Goal: Transaction & Acquisition: Purchase product/service

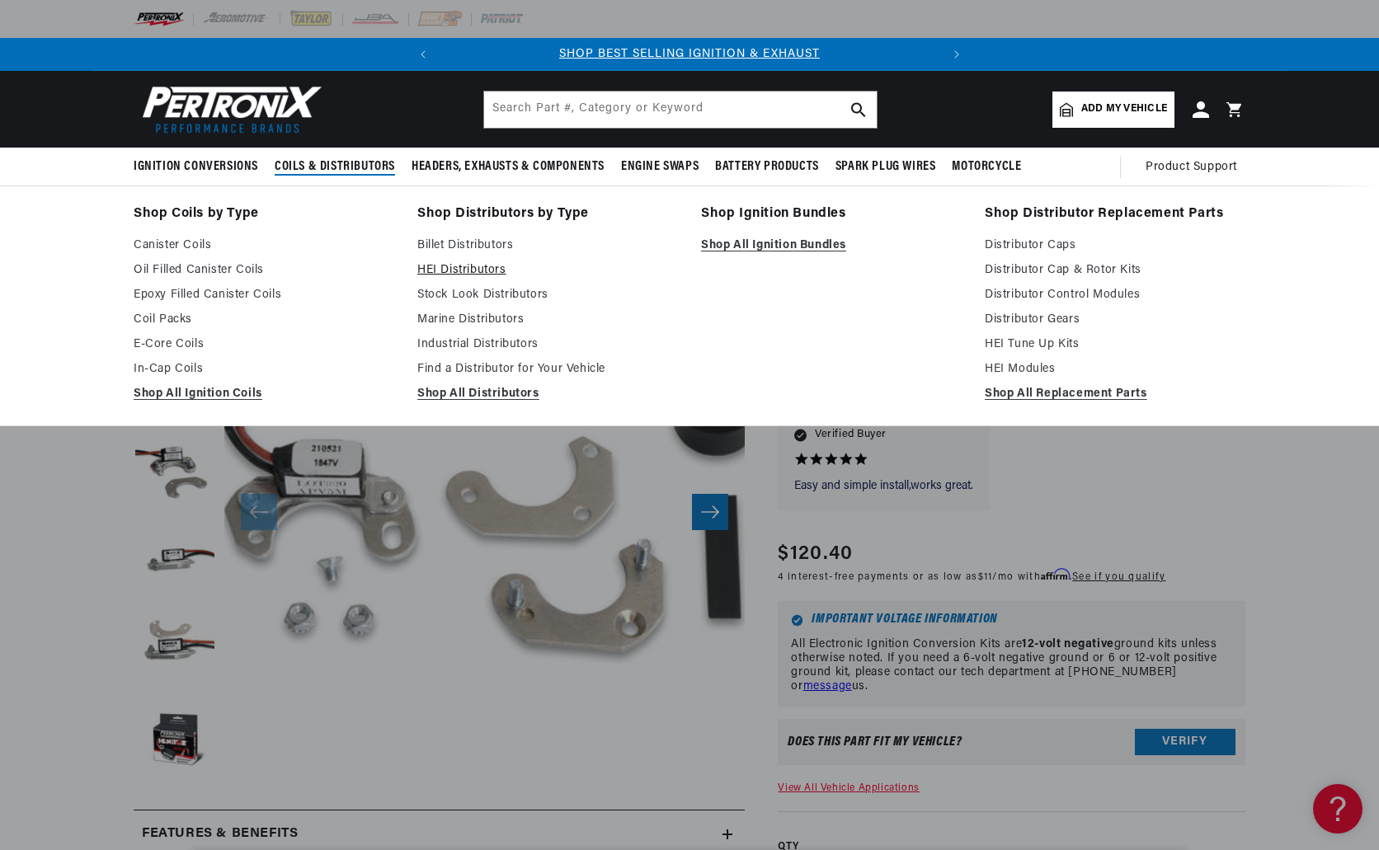
click at [432, 269] on link "HEI Distributors" at bounding box center [547, 271] width 261 height 20
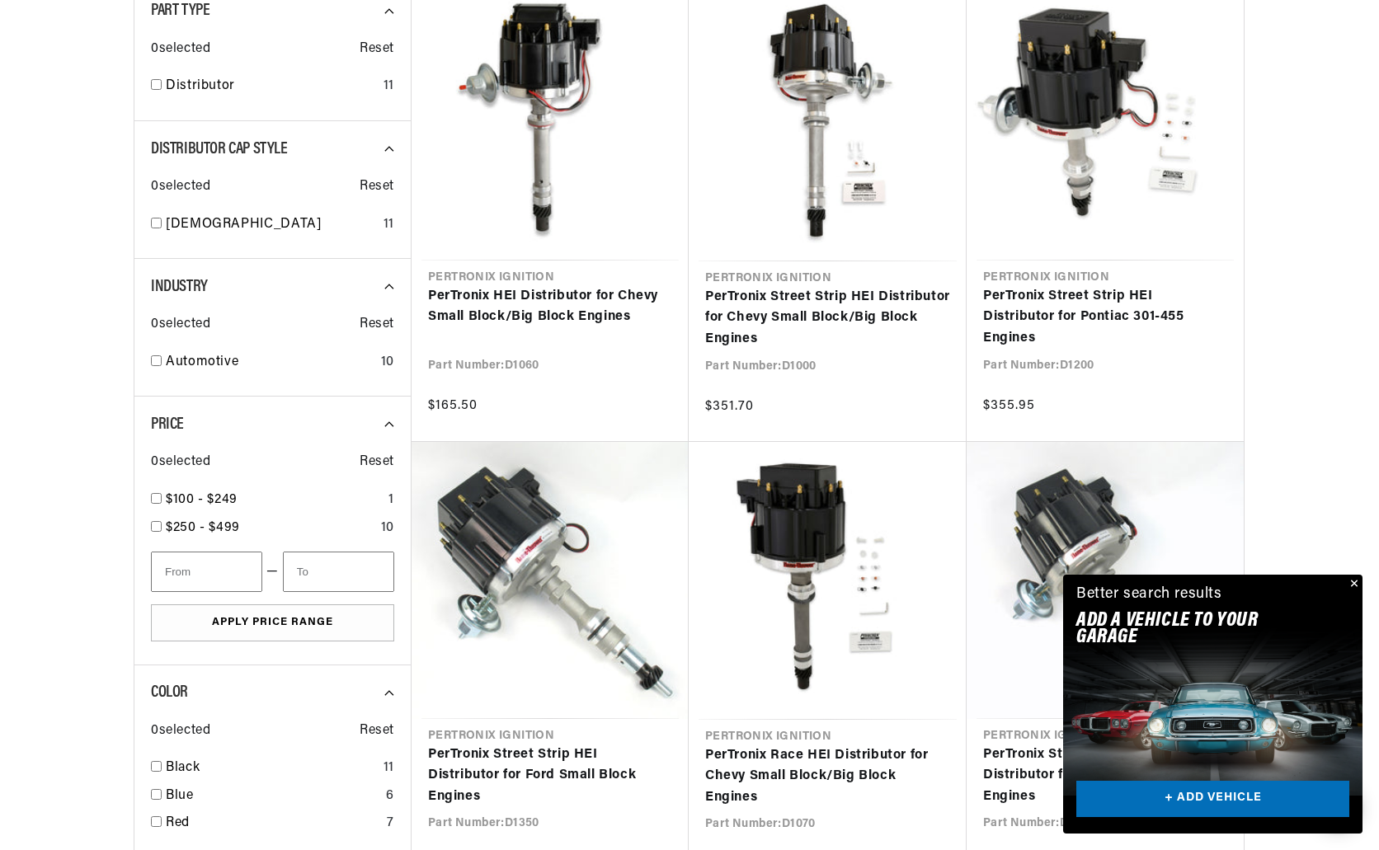
scroll to position [0, 500]
click at [162, 365] on div "Automotive 10" at bounding box center [272, 366] width 243 height 28
checkbox input "true"
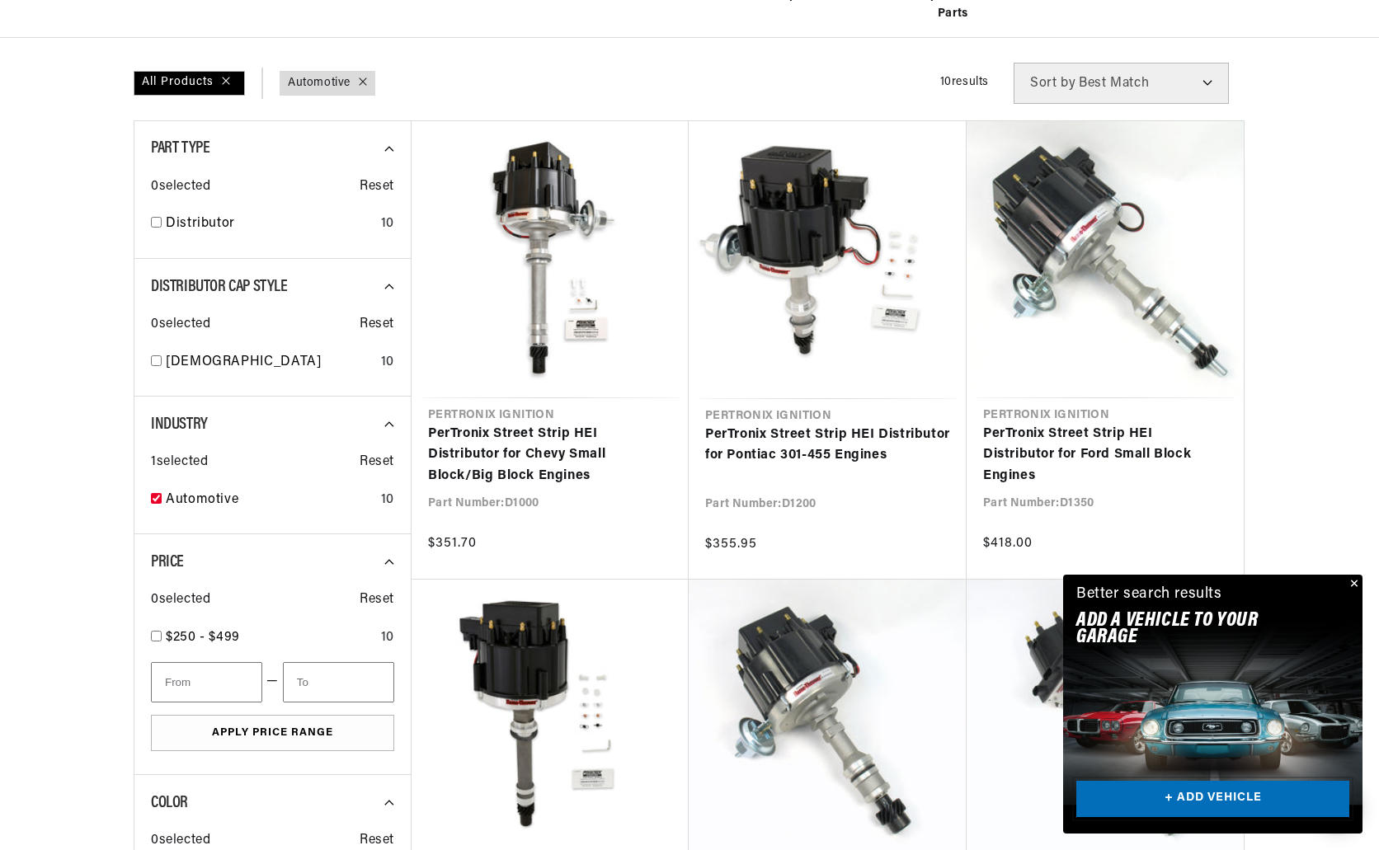
click at [1206, 795] on link "+ ADD VEHICLE" at bounding box center [1212, 799] width 273 height 37
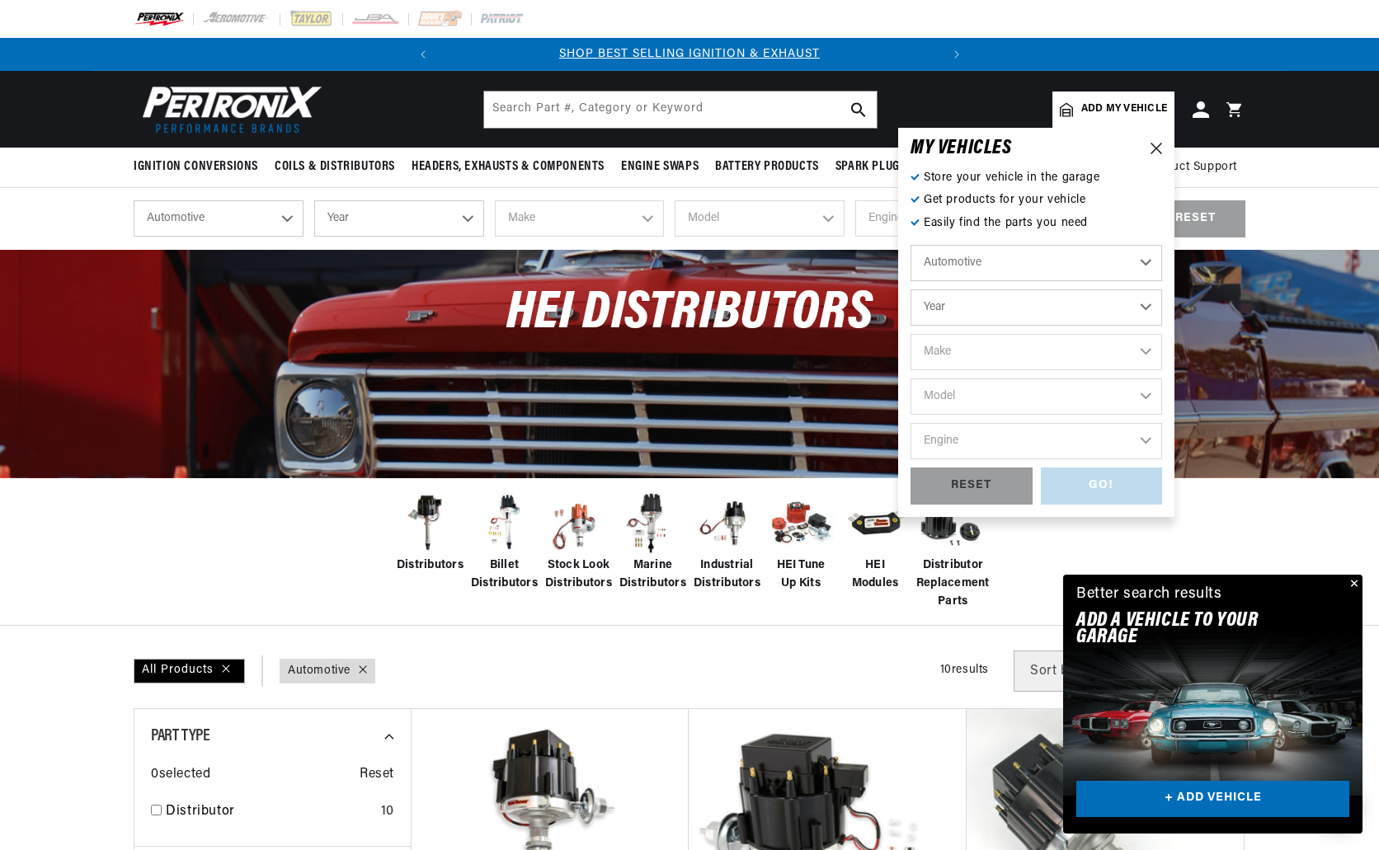
click at [985, 265] on select "Automotive Agricultural Industrial Marine Motorcycle" at bounding box center [1036, 263] width 252 height 36
click at [910, 245] on select "Automotive Agricultural Industrial Marine Motorcycle" at bounding box center [1036, 263] width 252 height 36
click at [988, 299] on select "Year 2024 2023 2022 2021 2020 2019 2018 2017 2016 2015 2014 2013 2012 2011 2010…" at bounding box center [1036, 307] width 252 height 36
select select "1972"
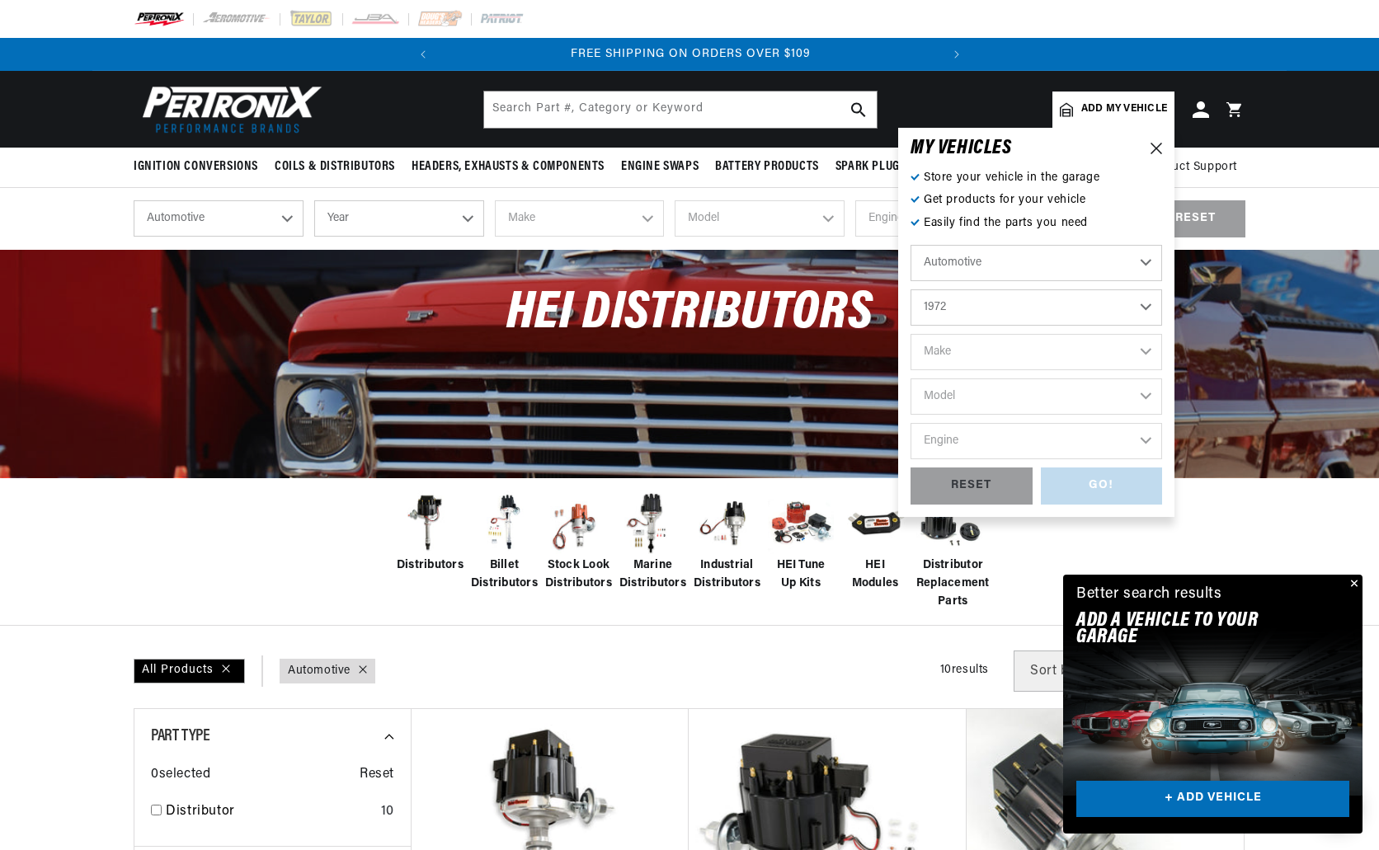
click at [910, 289] on select "Year 2024 2023 2022 2021 2020 2019 2018 2017 2016 2015 2014 2013 2012 2011 2010…" at bounding box center [1036, 307] width 252 height 36
select select "1972"
click at [983, 341] on select "Make Alfa Romeo American Motors Aston Martin Audi Austin BMW Buick Cadillac Che…" at bounding box center [1036, 352] width 252 height 36
select select "Triumph"
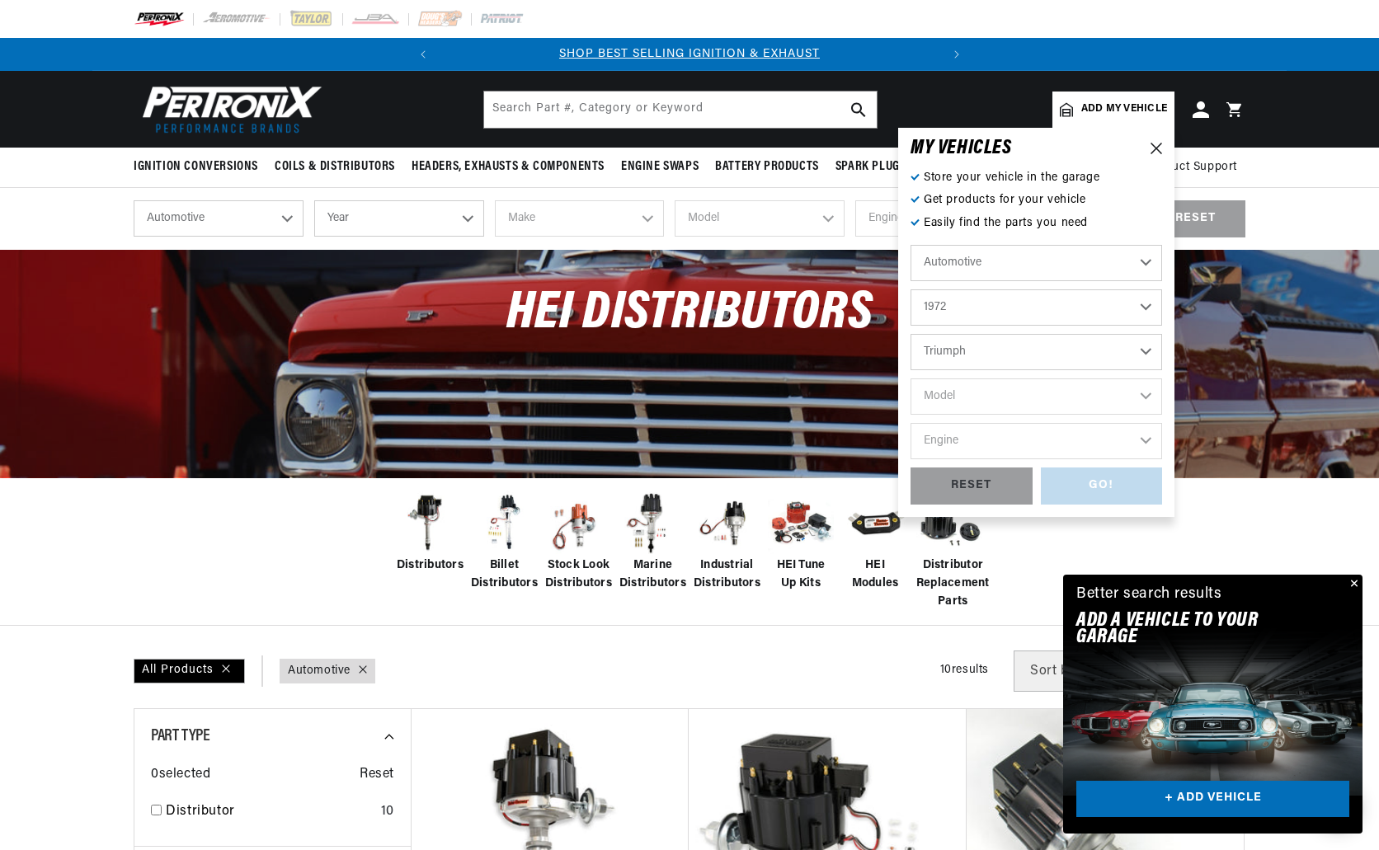
click at [910, 334] on select "Make Alfa Romeo American Motors Aston Martin Audi Austin BMW Buick Cadillac Che…" at bounding box center [1036, 352] width 252 height 36
select select "Triumph"
click at [983, 397] on select "Model GT6 Spitfire TR6" at bounding box center [1036, 397] width 252 height 36
select select "Spitfire"
click at [910, 379] on select "Model GT6 Spitfire TR6" at bounding box center [1036, 397] width 252 height 36
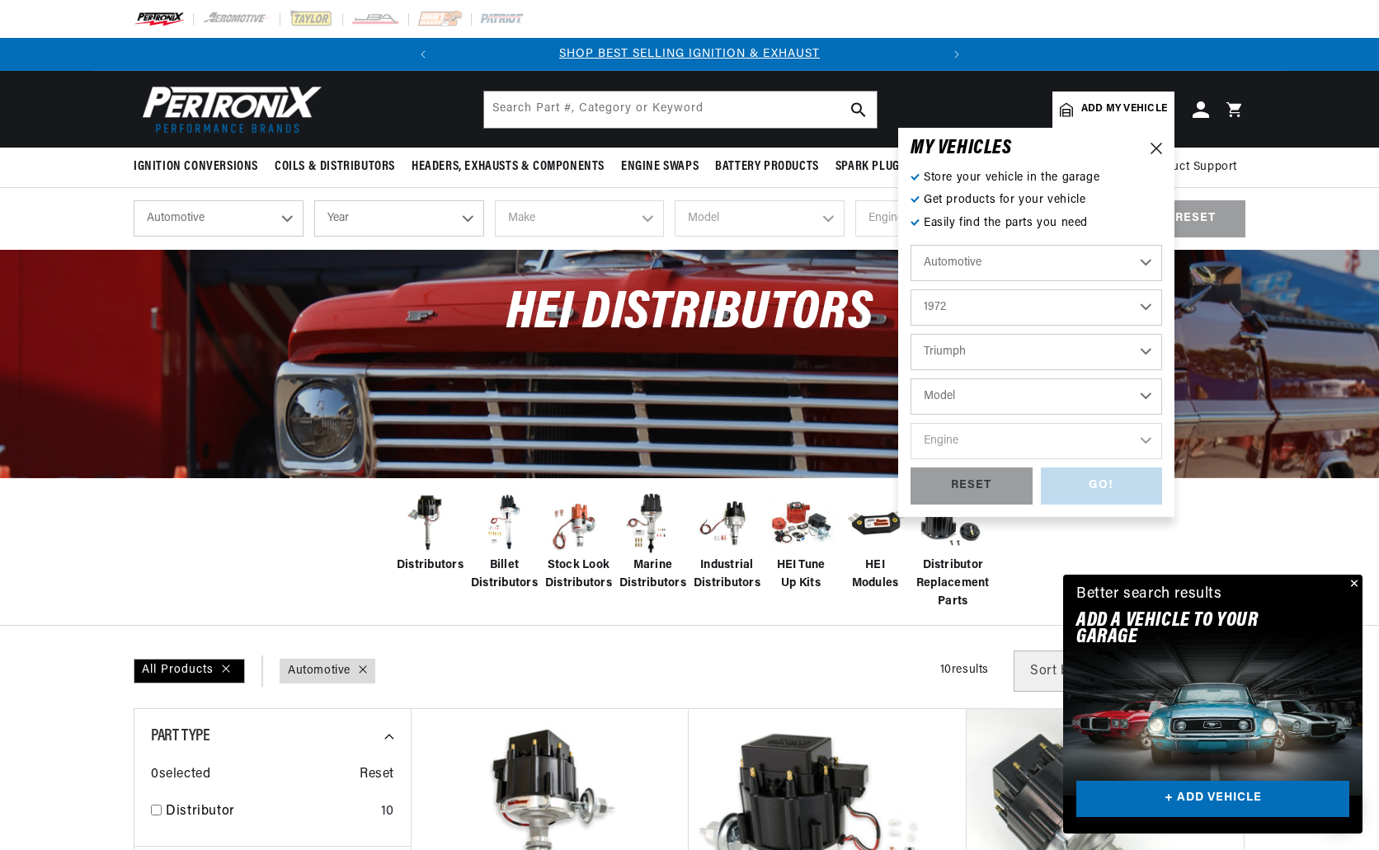
select select "Spitfire"
click at [981, 435] on select "Engine 1.3L" at bounding box center [1036, 441] width 252 height 36
select select "1.3L"
click at [910, 423] on select "Engine 1.3L" at bounding box center [1036, 441] width 252 height 36
select select "1.3L"
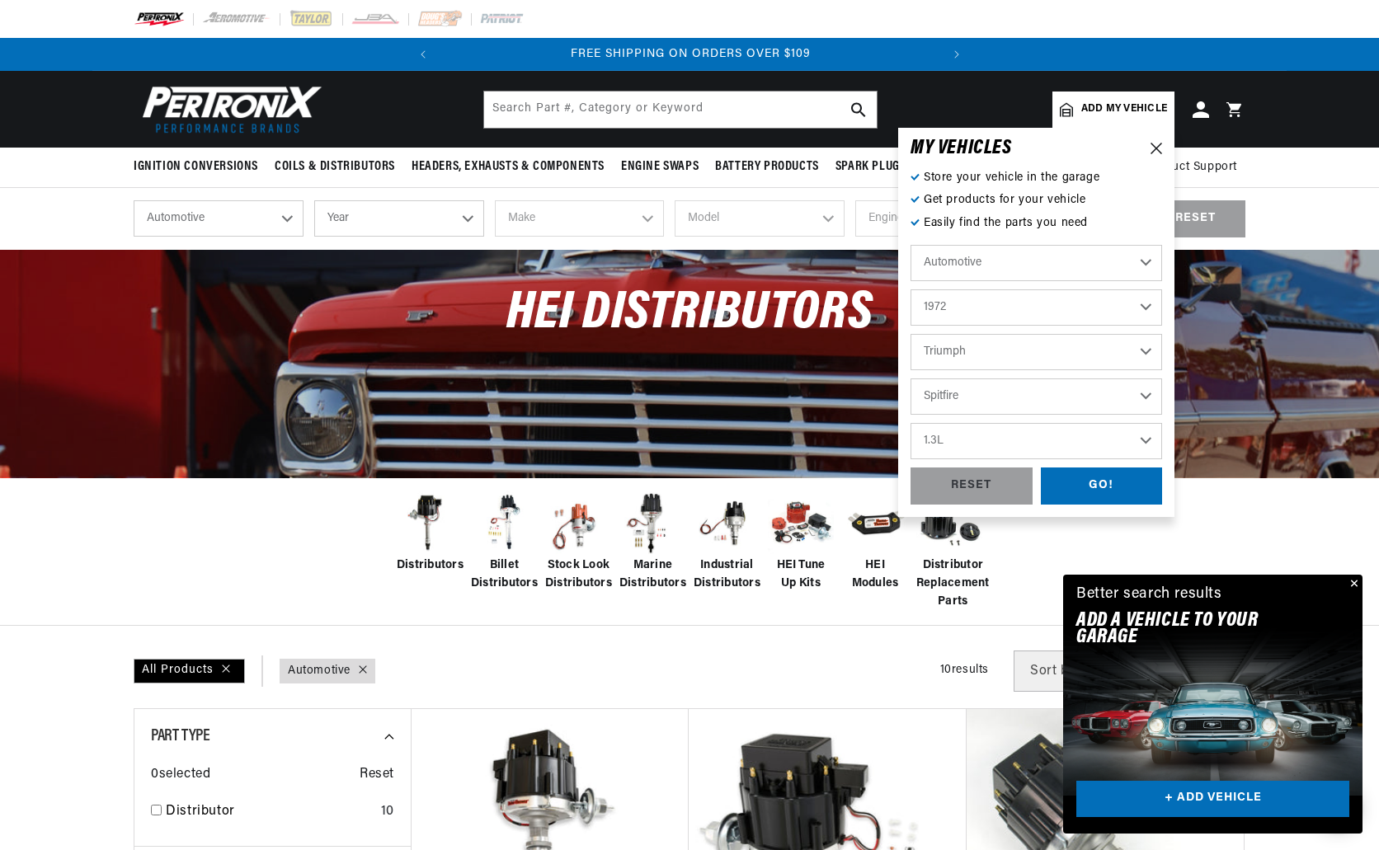
scroll to position [0, 500]
click at [1107, 491] on div "GO!" at bounding box center [1102, 486] width 122 height 37
select select "1972"
select select "Triumph"
select select "Spitfire"
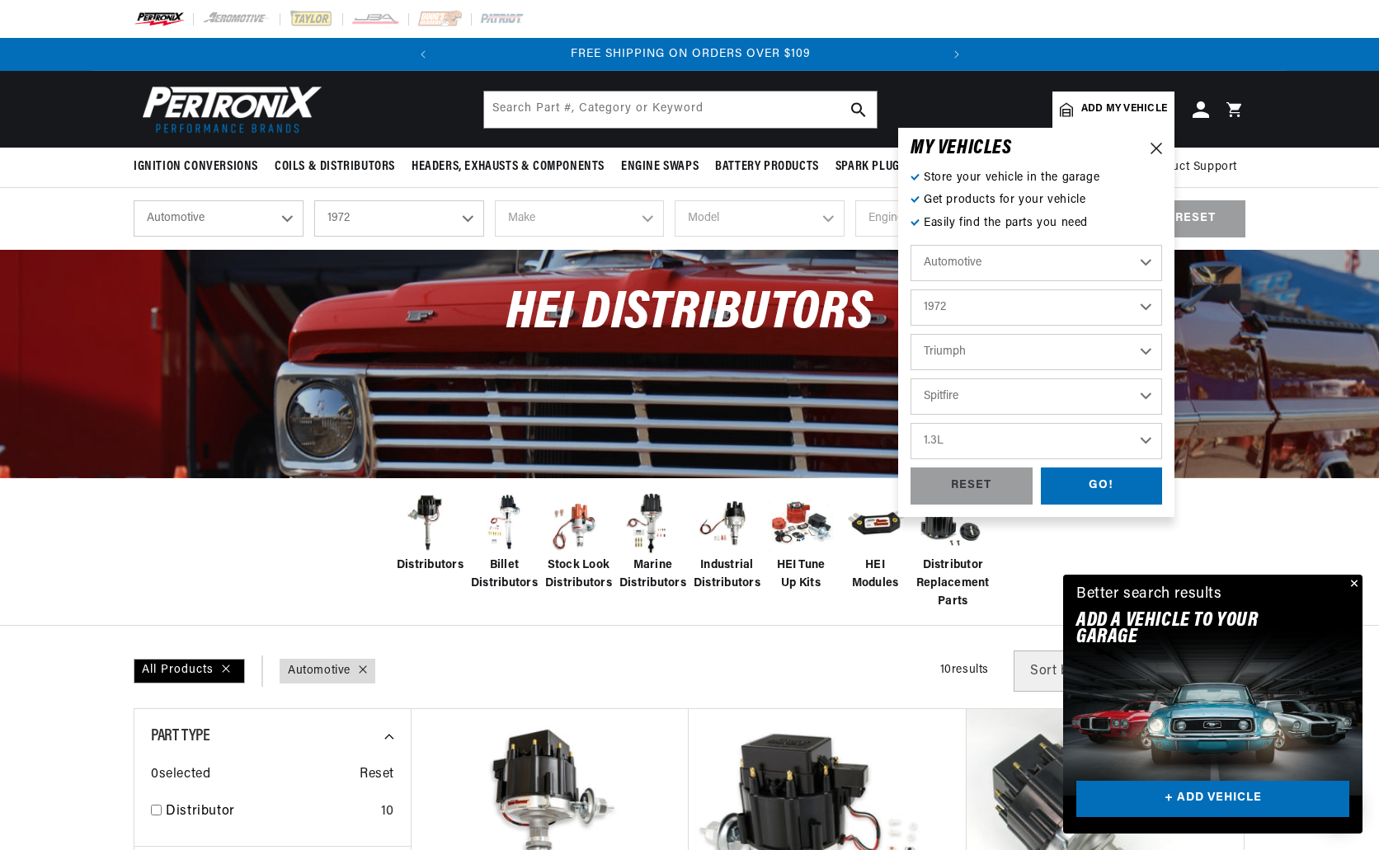
select select "1.3L"
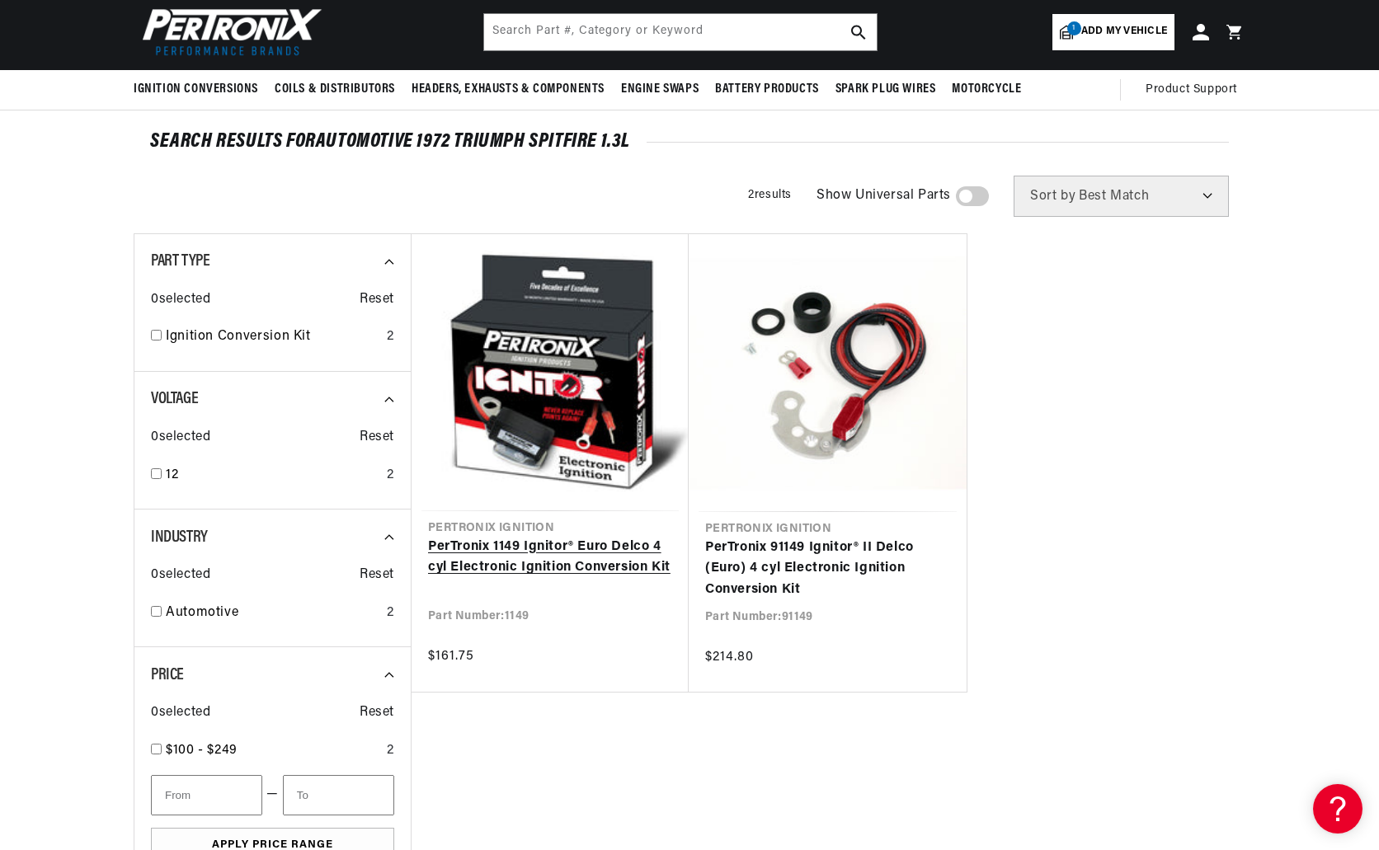
scroll to position [0, 500]
click at [496, 553] on link "PerTronix 1149 Ignitor® Euro Delco 4 cyl Electronic Ignition Conversion Kit" at bounding box center [550, 558] width 244 height 42
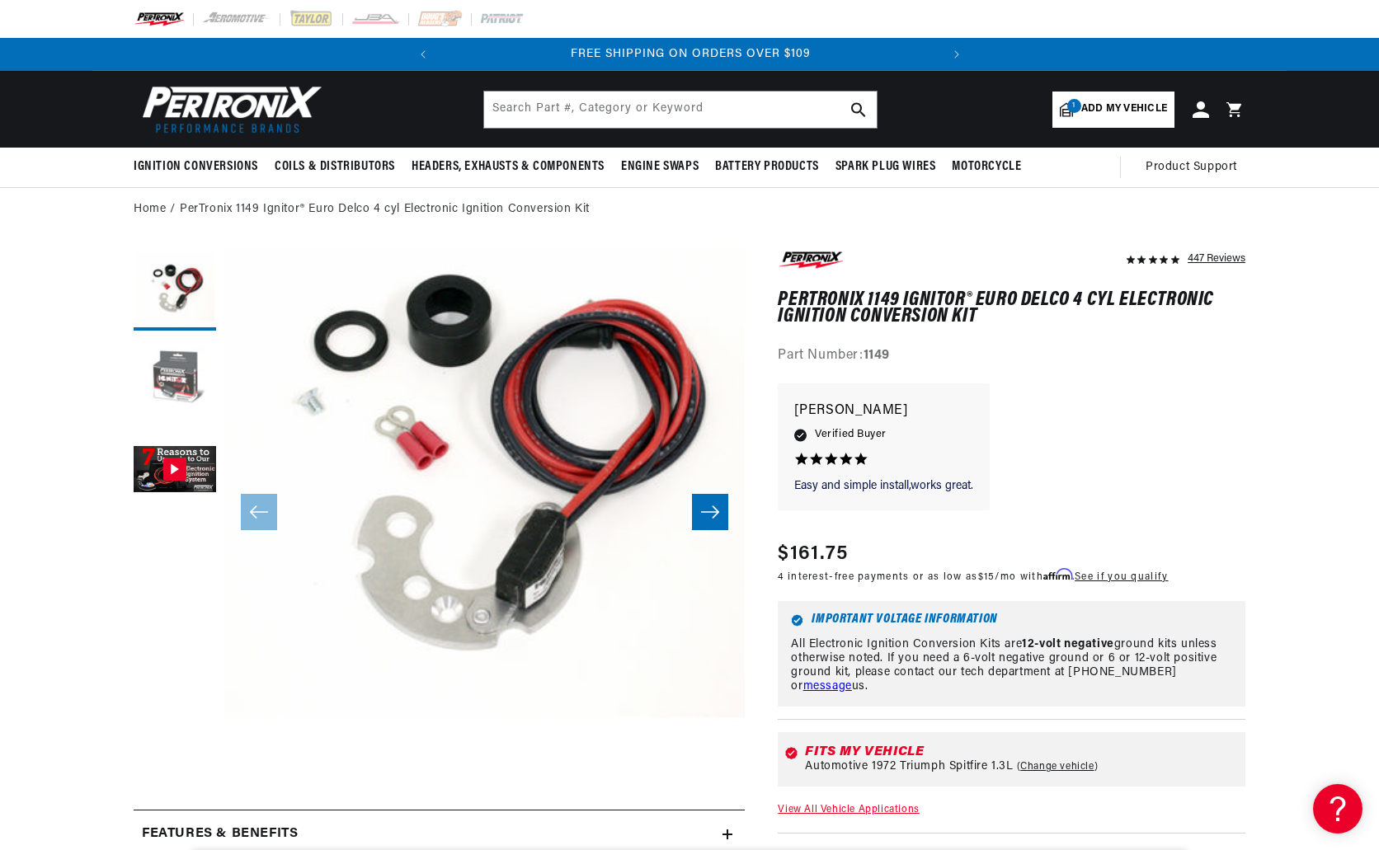
click at [193, 397] on button "Load image 2 in gallery view" at bounding box center [175, 380] width 82 height 82
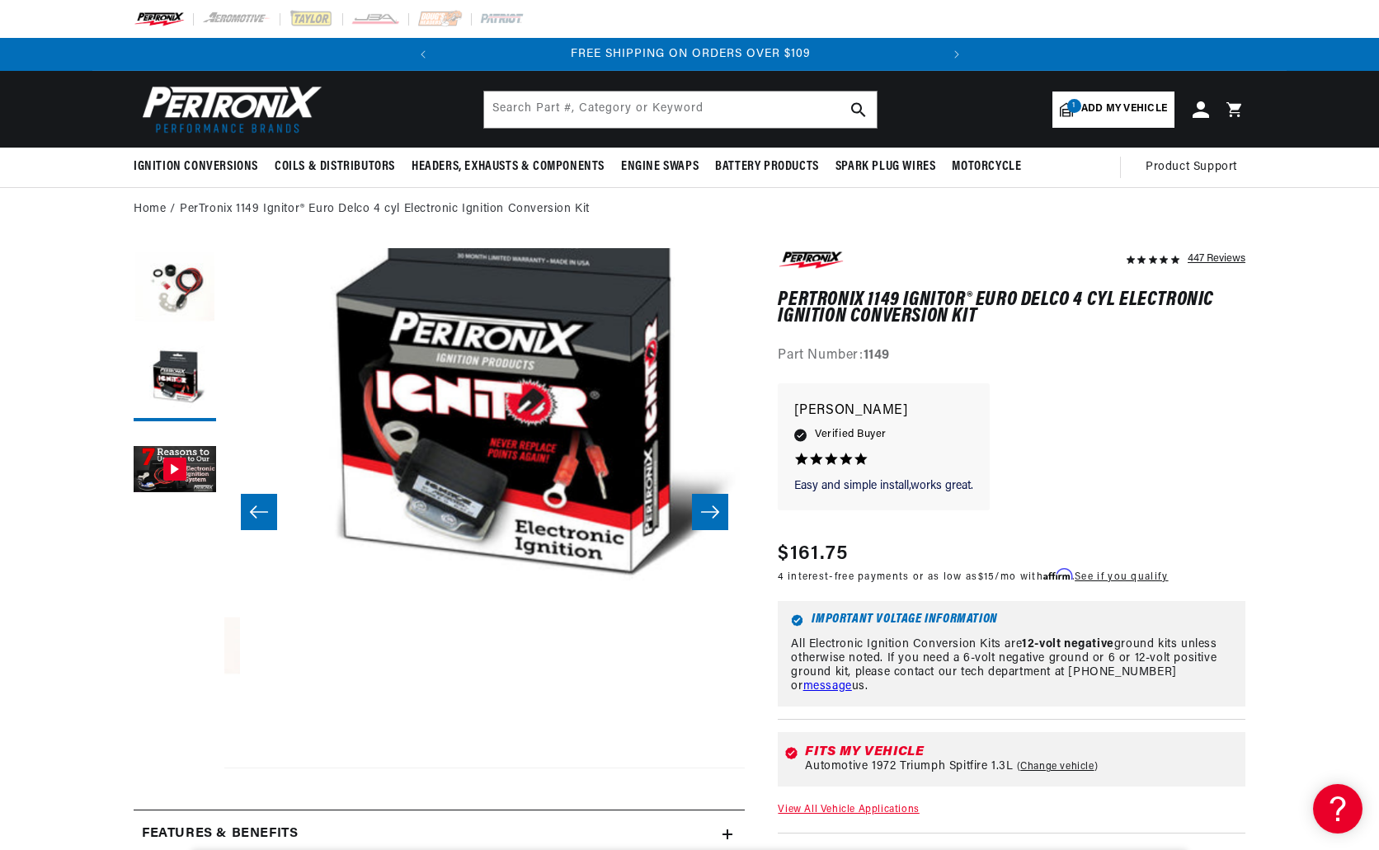
scroll to position [52, 520]
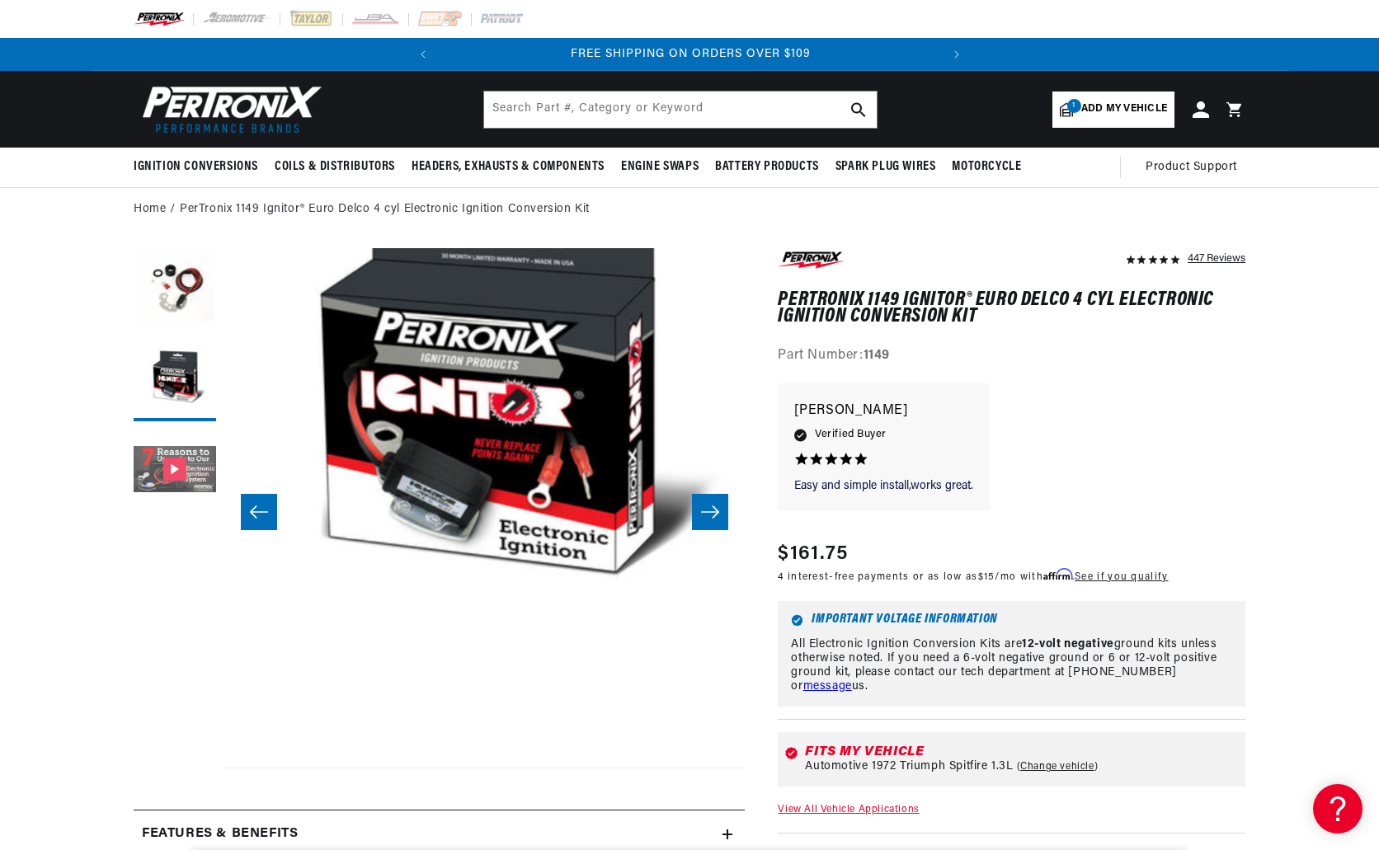
click at [192, 444] on button "Gallery Viewer" at bounding box center [175, 471] width 82 height 82
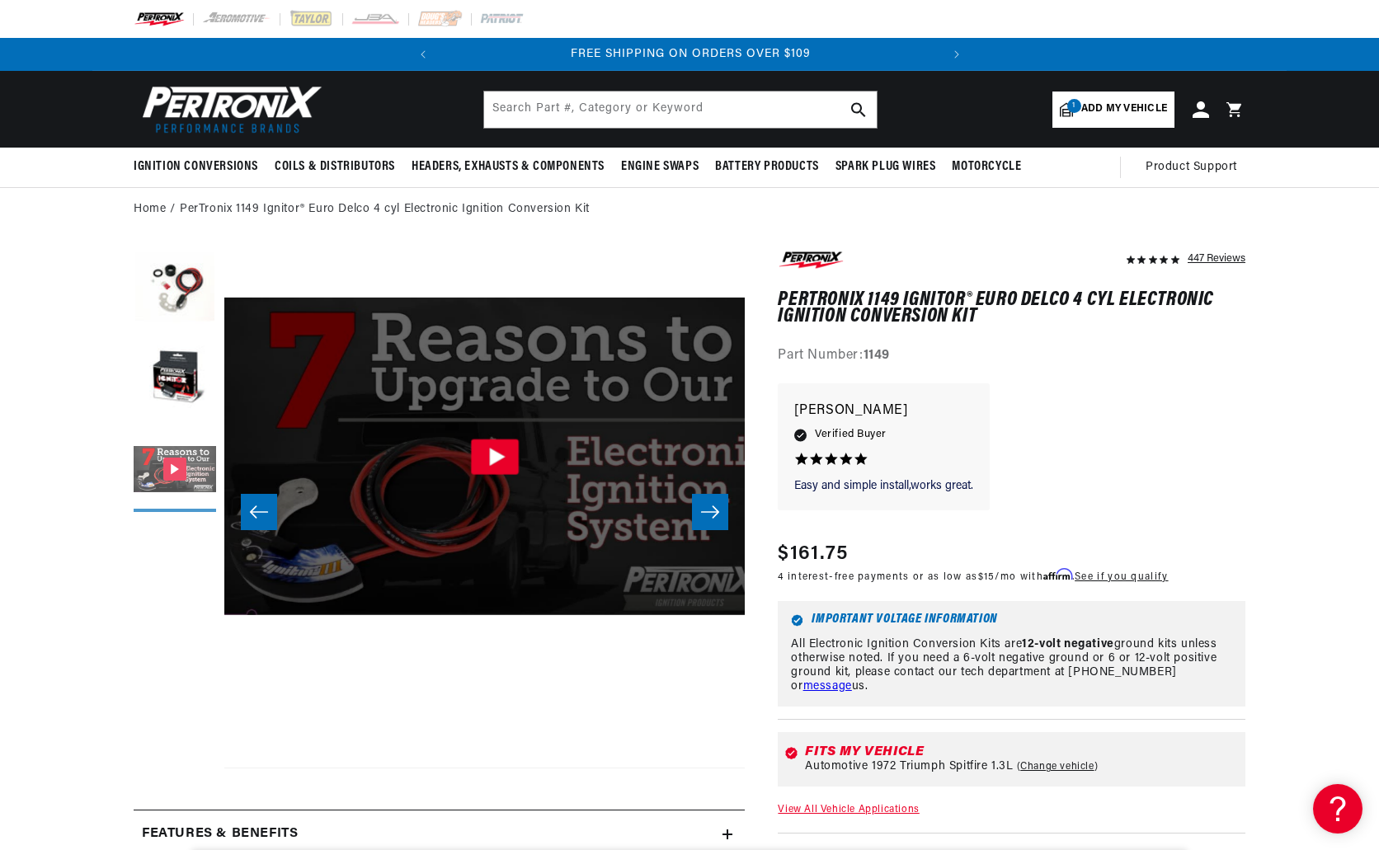
scroll to position [52, 1042]
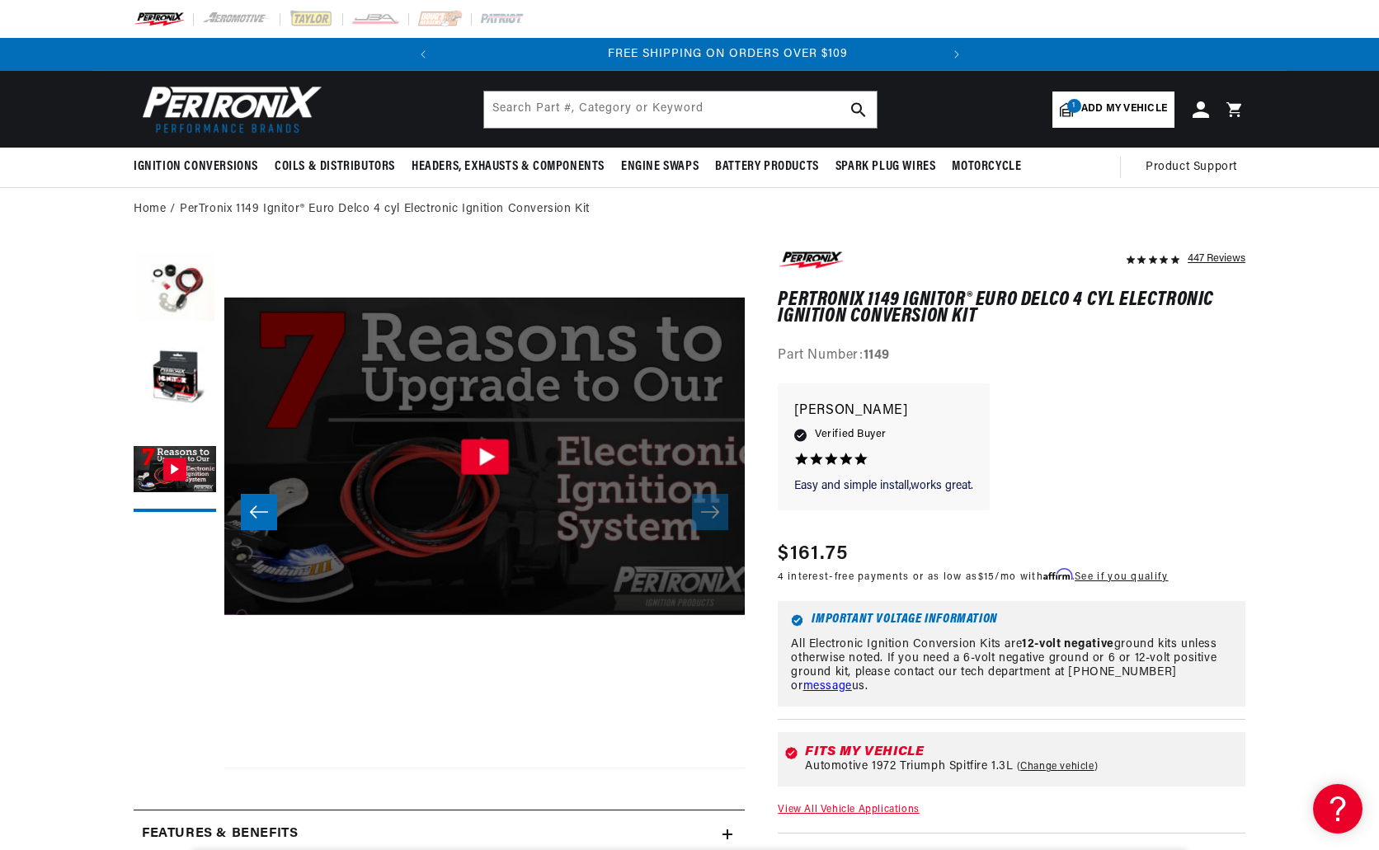
click at [483, 449] on icon "Gallery Viewer" at bounding box center [487, 457] width 16 height 18
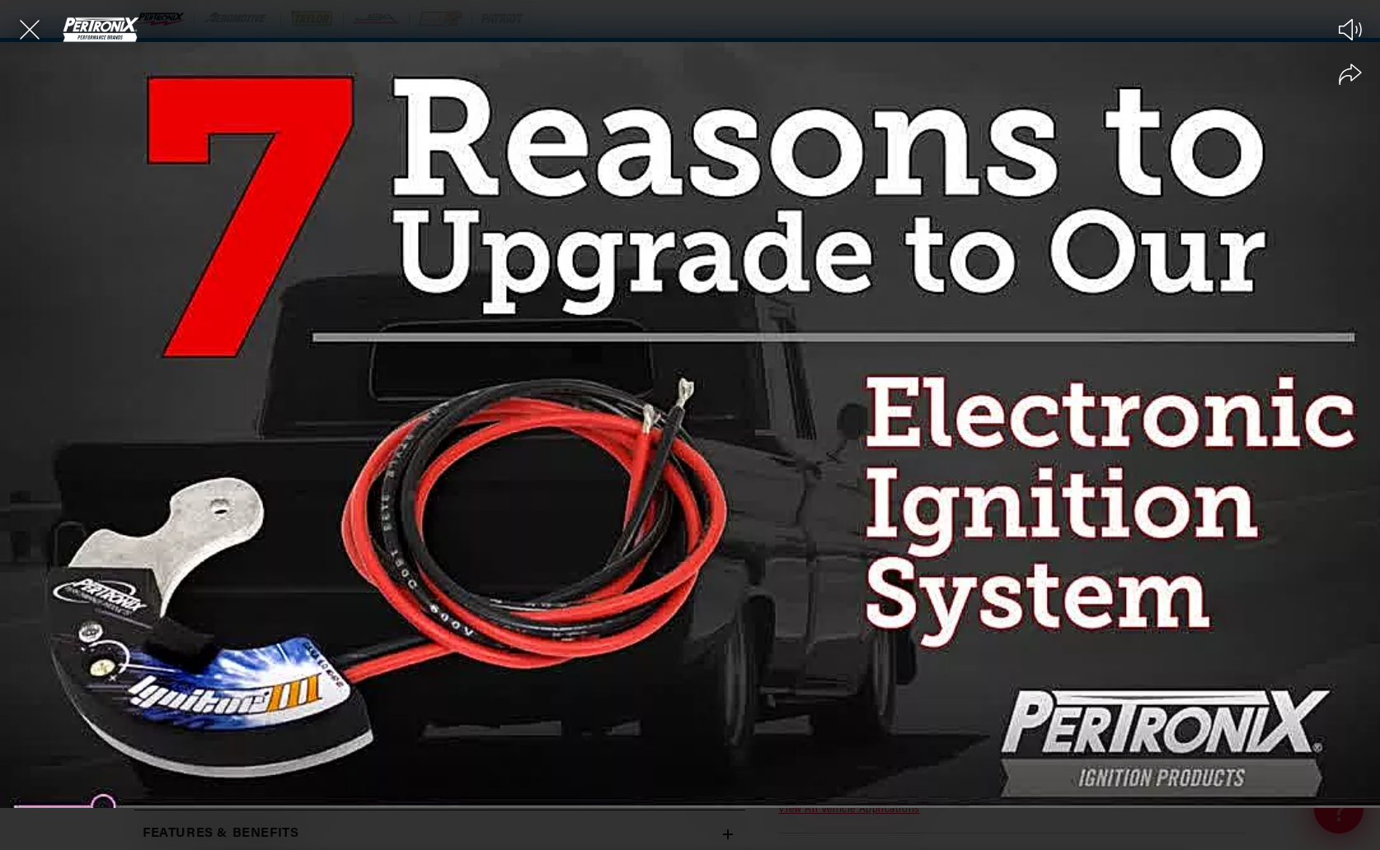
scroll to position [0, 0]
click at [30, 26] on icon "Close the video player" at bounding box center [30, 30] width 36 height 36
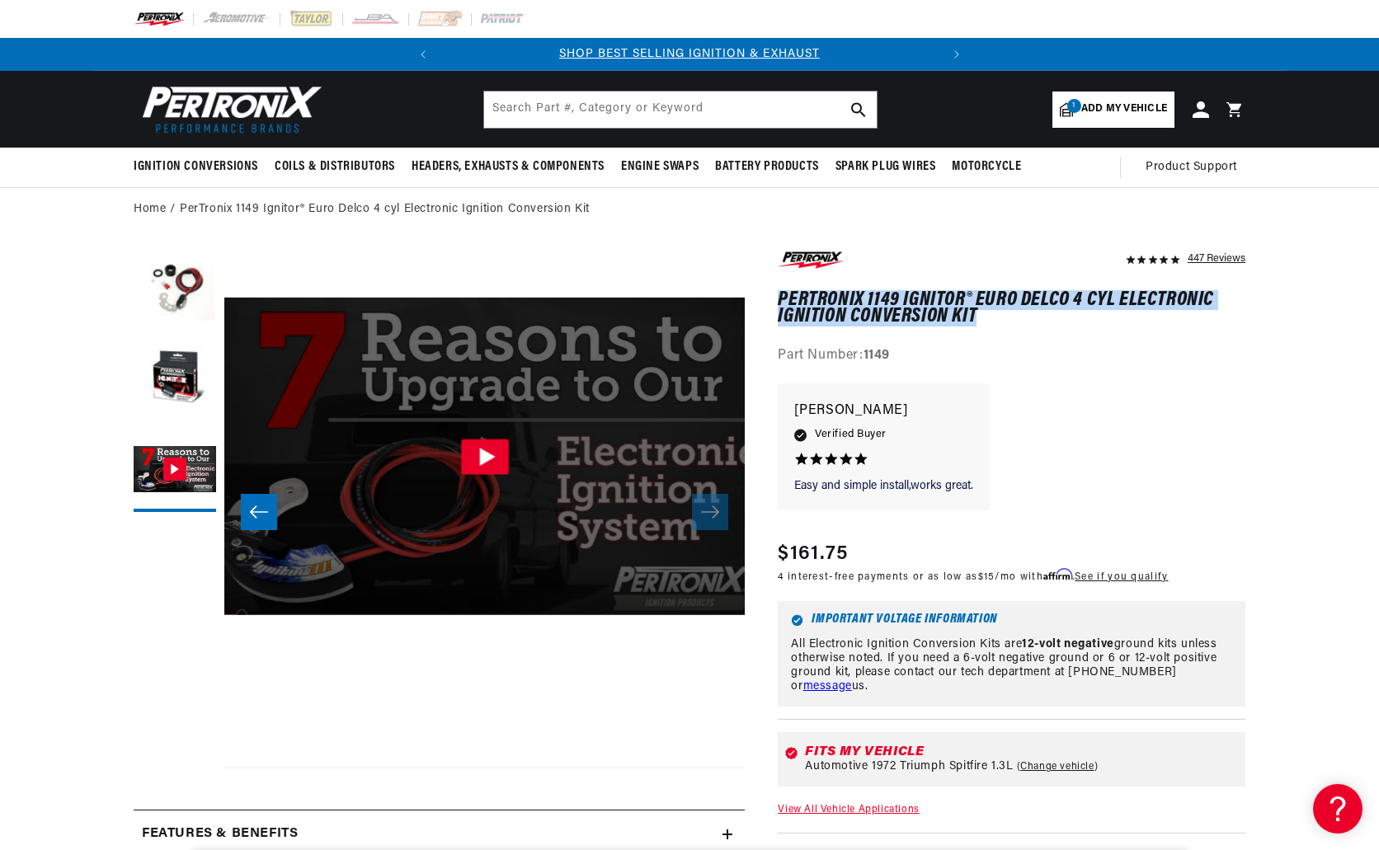
drag, startPoint x: 982, startPoint y: 319, endPoint x: 777, endPoint y: 303, distance: 205.9
copy h1 "PerTronix 1149 Ignitor® Euro Delco 4 cyl Electronic Ignition Conversion Kit"
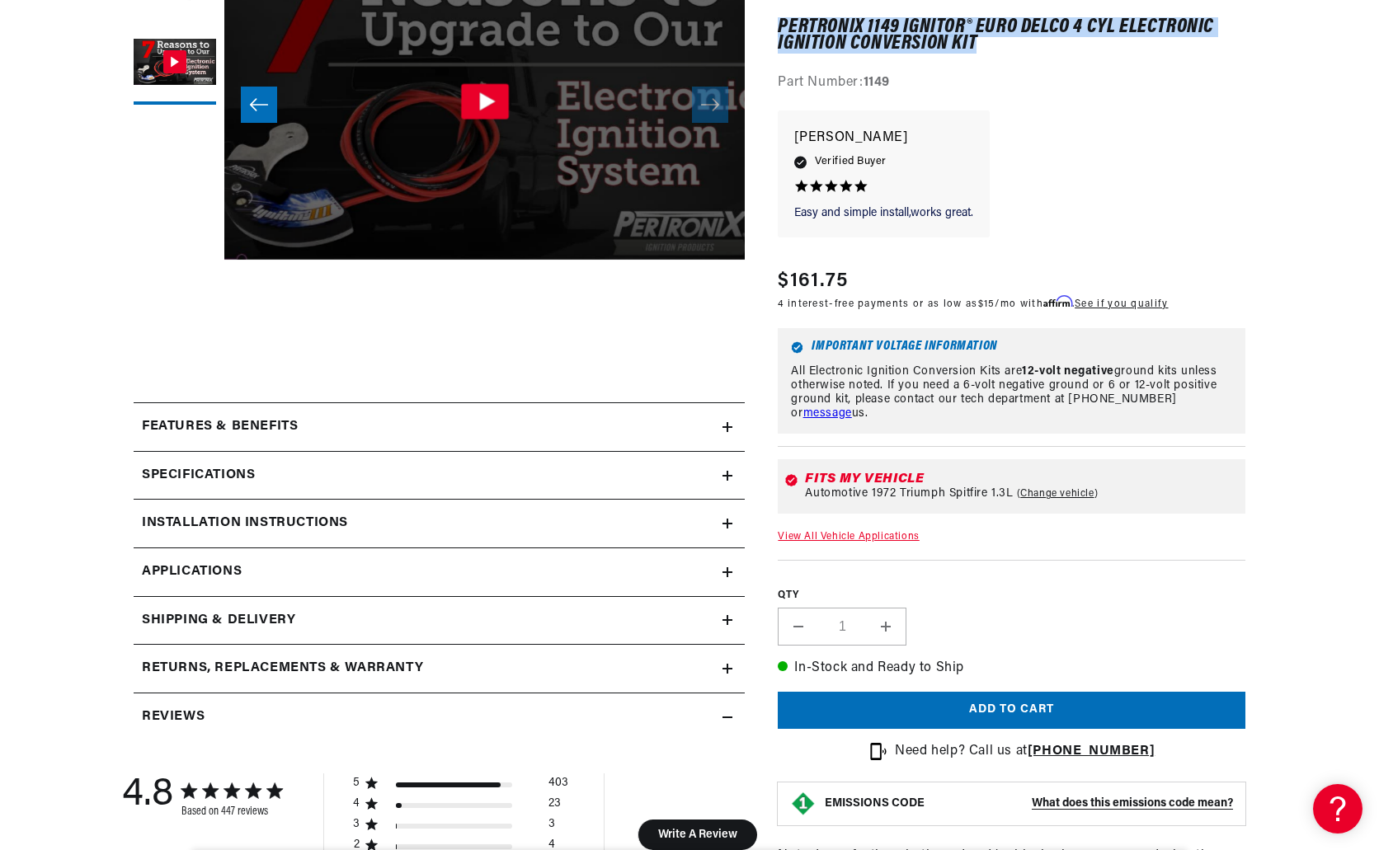
scroll to position [411, 0]
